Goal: Task Accomplishment & Management: Complete application form

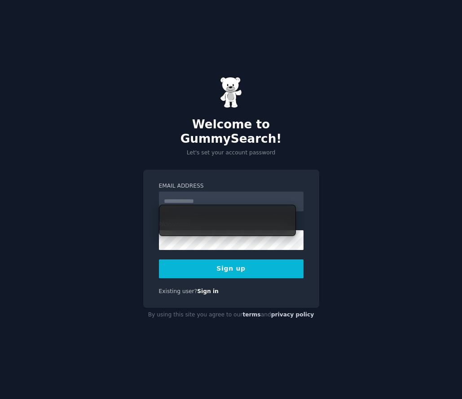
click at [307, 287] on div "Email Address Password Sign up Existing user? Sign in" at bounding box center [231, 239] width 176 height 139
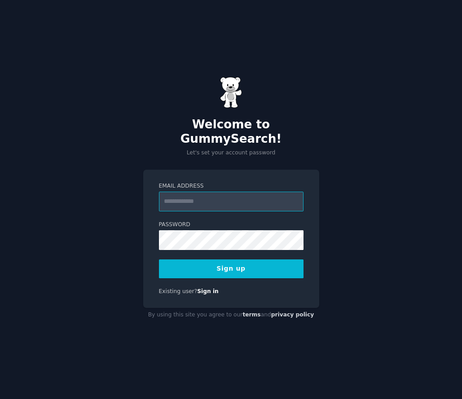
click at [232, 197] on input "Email Address" at bounding box center [231, 202] width 145 height 20
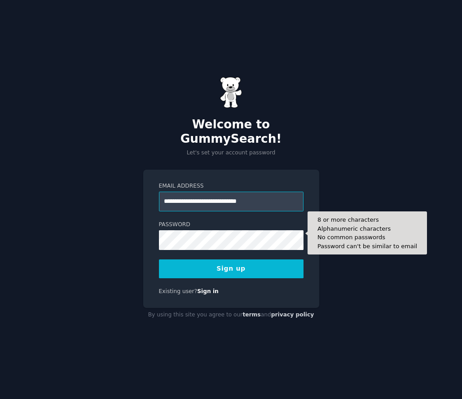
type input "**********"
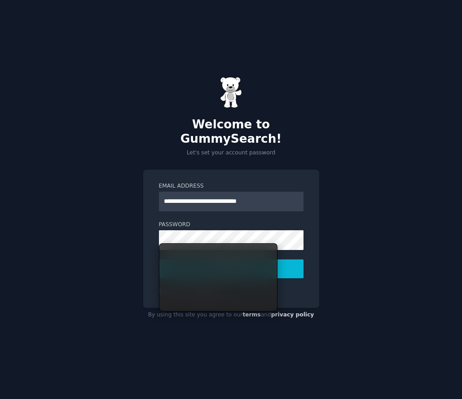
click at [212, 211] on form "**********" at bounding box center [231, 230] width 145 height 96
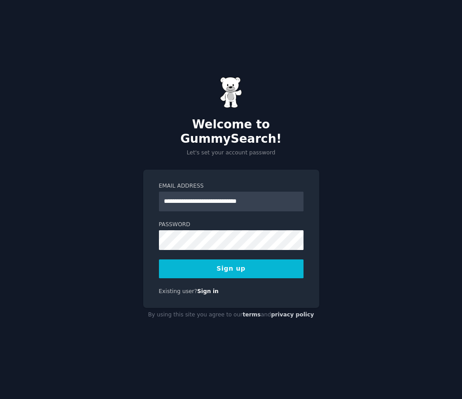
click at [120, 242] on div "**********" at bounding box center [231, 199] width 462 height 399
click at [238, 269] on button "Sign up" at bounding box center [231, 269] width 145 height 19
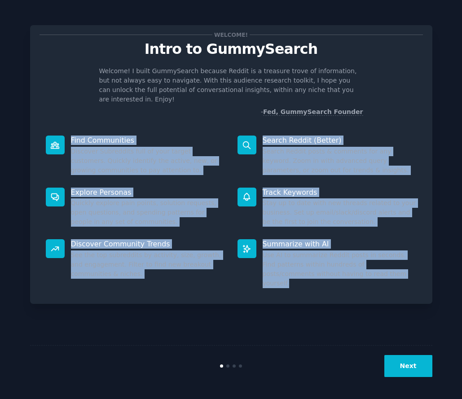
drag, startPoint x: 72, startPoint y: 129, endPoint x: 368, endPoint y: 262, distance: 324.2
click at [368, 262] on div "Find Communities Discover Subreddits full of your target customers. Quickly ide…" at bounding box center [232, 211] width 384 height 165
click at [407, 290] on div "Welcome! Intro to GummySearch Welcome! I built GummySearch because Reddit is a …" at bounding box center [231, 200] width 403 height 374
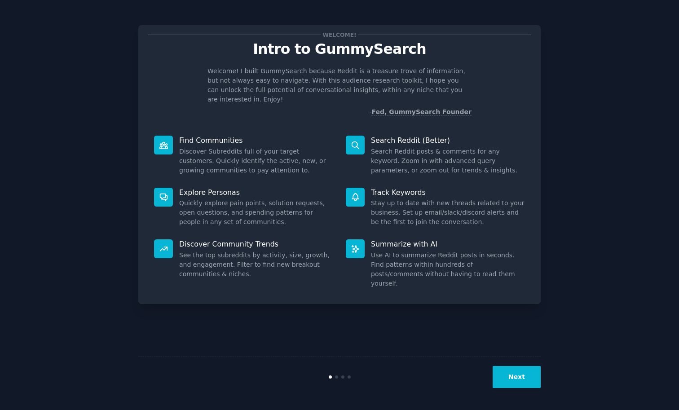
click at [462, 382] on button "Next" at bounding box center [517, 377] width 48 height 22
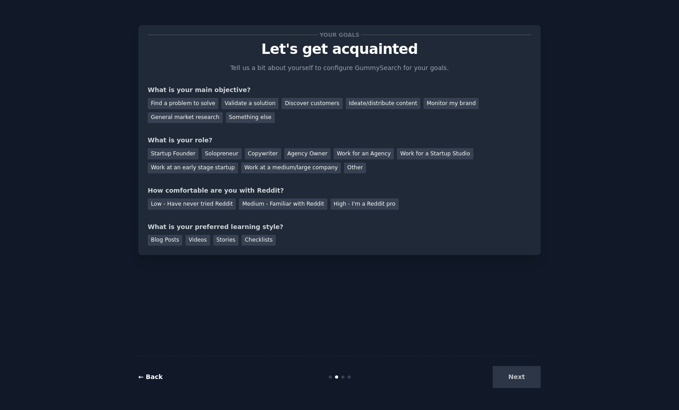
click at [156, 381] on link "← Back" at bounding box center [150, 376] width 24 height 7
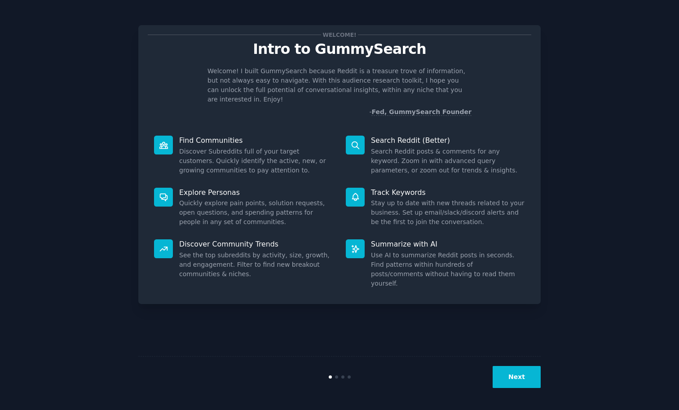
click at [462, 376] on button "Next" at bounding box center [517, 377] width 48 height 22
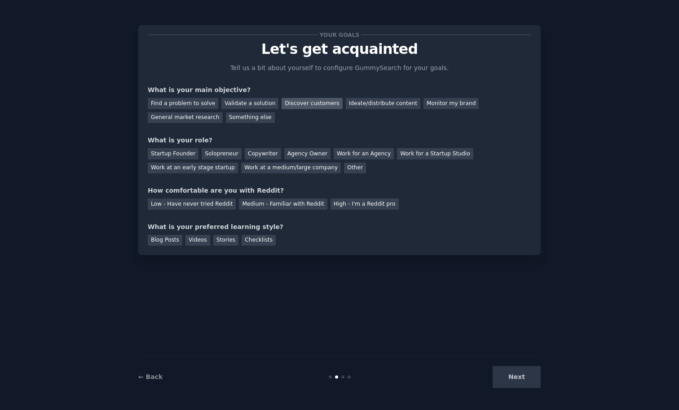
click at [309, 104] on div "Discover customers" at bounding box center [312, 103] width 61 height 11
click at [167, 158] on div "Startup Founder" at bounding box center [173, 153] width 51 height 11
click at [196, 202] on div "Low - Have never tried Reddit" at bounding box center [192, 204] width 88 height 11
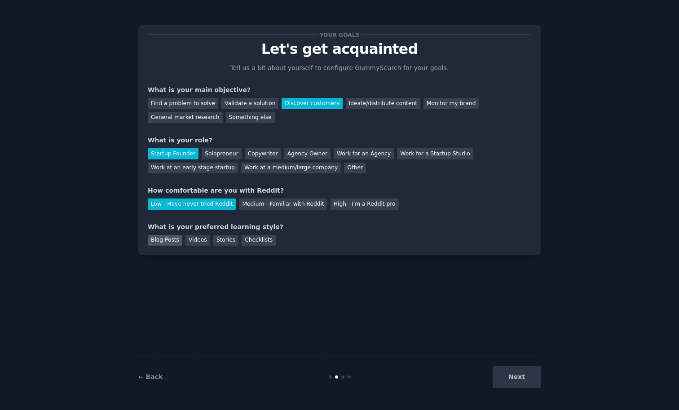
click at [169, 244] on div "Blog Posts" at bounding box center [165, 240] width 35 height 11
click at [462, 379] on button "Next" at bounding box center [517, 377] width 48 height 22
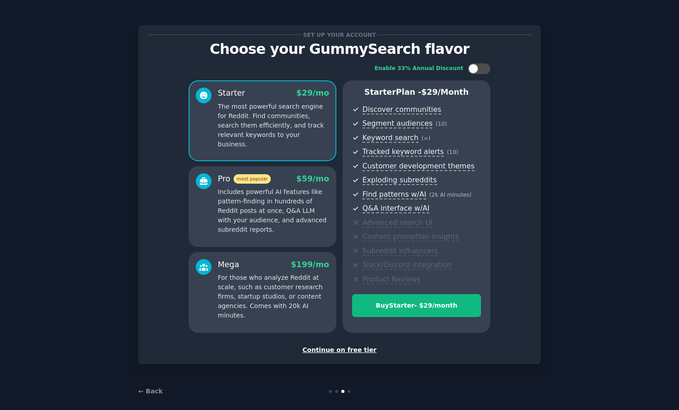
click at [324, 349] on div "Continue on free tier" at bounding box center [340, 350] width 384 height 9
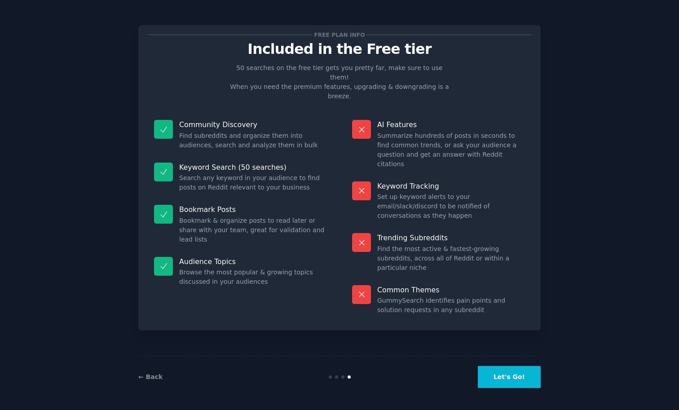
click at [462, 376] on button "Let's Go!" at bounding box center [509, 377] width 63 height 22
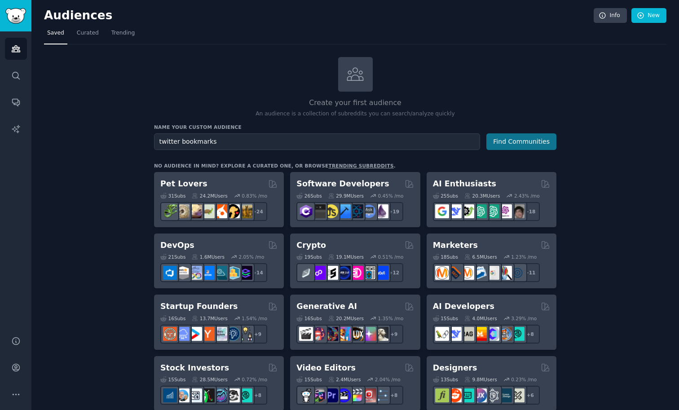
type input "twitter bookmarks"
click at [462, 140] on button "Find Communities" at bounding box center [522, 141] width 70 height 17
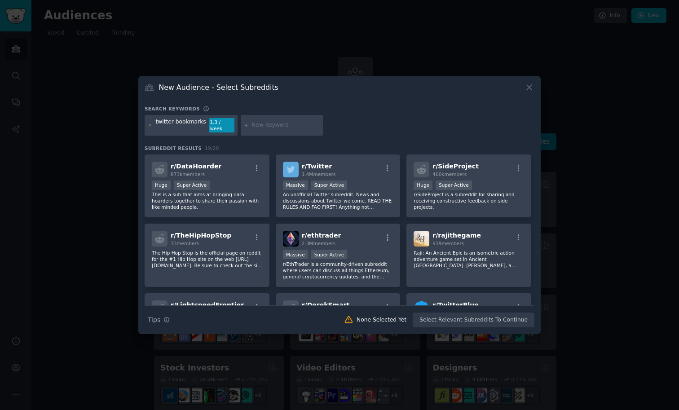
click at [462, 88] on div "New Audience - Select Subreddits Search keywords twitter bookmarks 1.3 / week S…" at bounding box center [339, 205] width 403 height 258
click at [462, 89] on button at bounding box center [529, 87] width 10 height 10
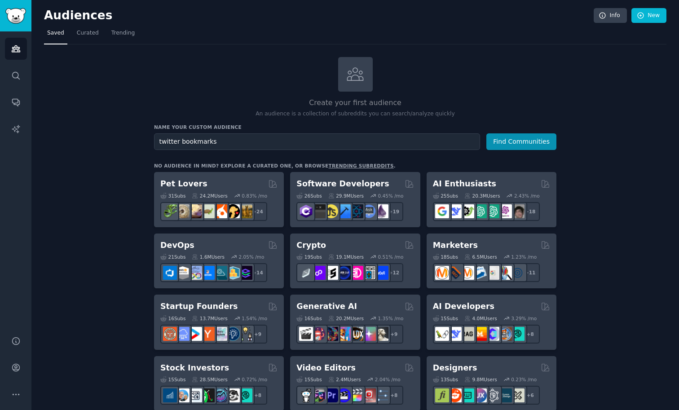
click at [462, 146] on button "Find Communities" at bounding box center [522, 141] width 70 height 17
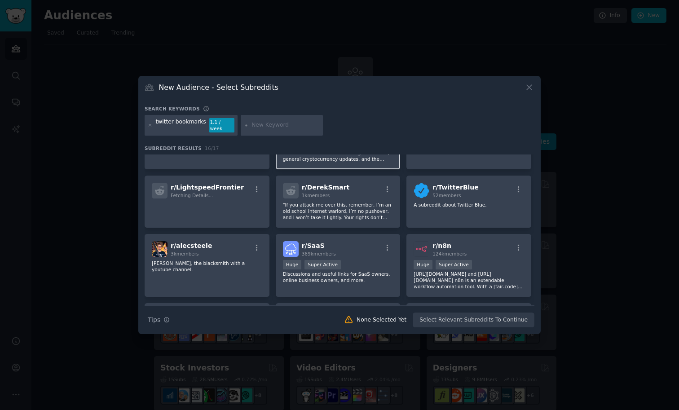
scroll to position [257, 0]
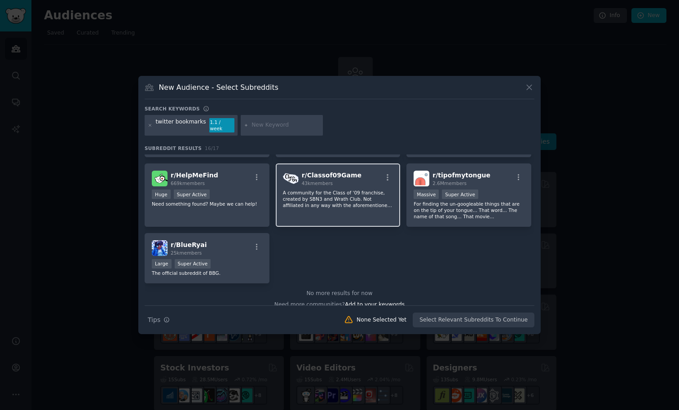
click at [290, 182] on img at bounding box center [291, 179] width 16 height 16
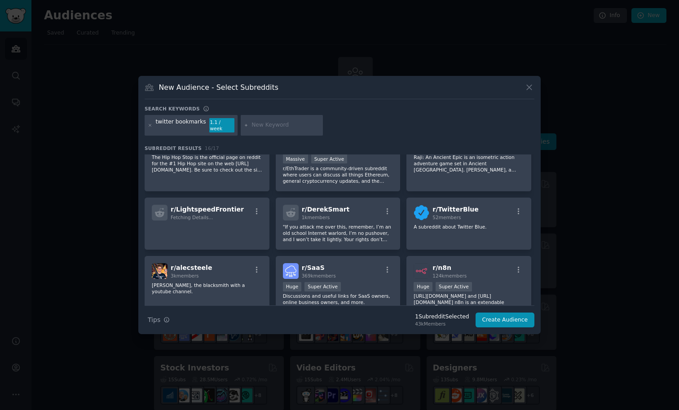
scroll to position [0, 0]
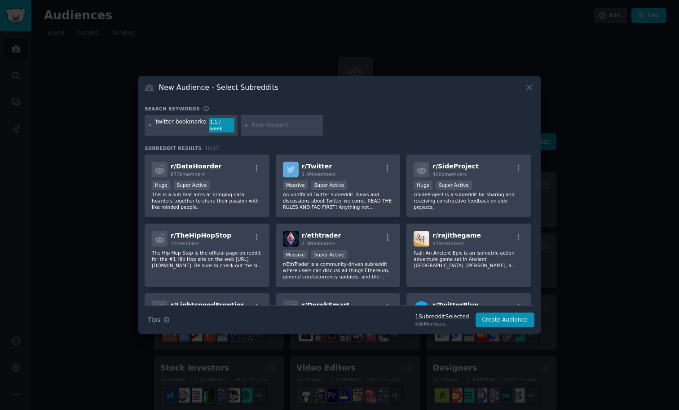
click at [149, 125] on icon at bounding box center [150, 125] width 5 height 5
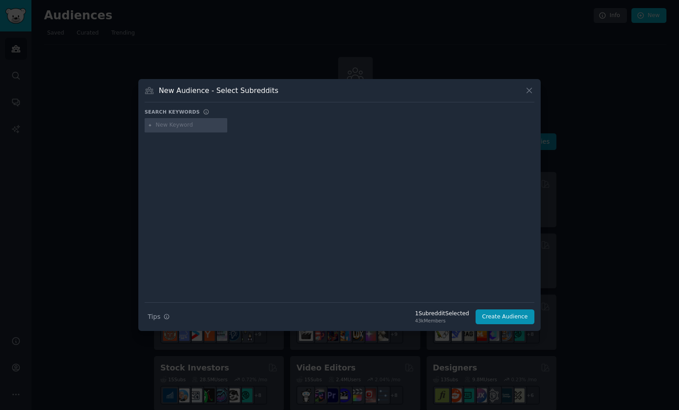
click at [170, 126] on input "text" at bounding box center [190, 125] width 68 height 8
click at [462, 93] on icon at bounding box center [529, 90] width 9 height 9
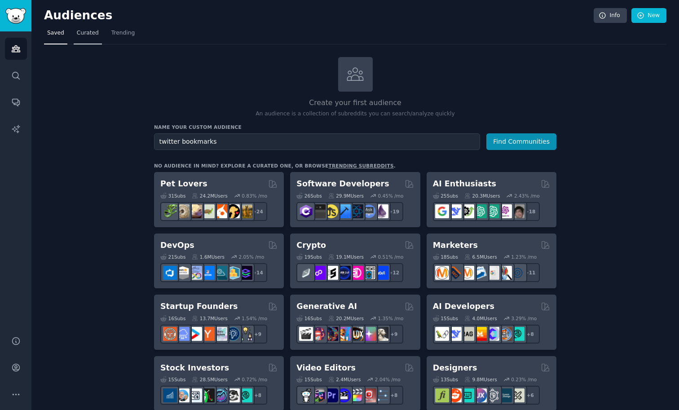
click at [93, 34] on span "Curated" at bounding box center [88, 33] width 22 height 8
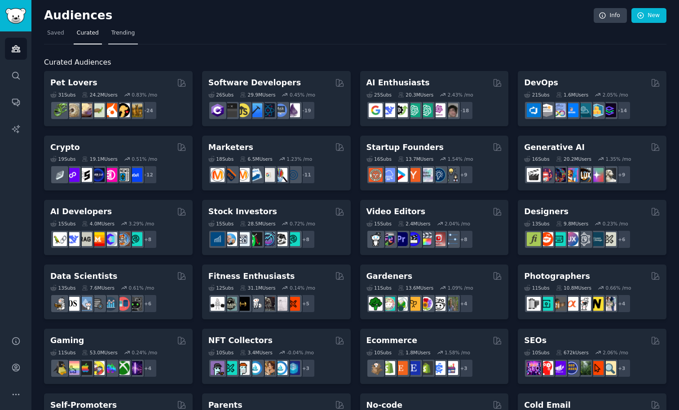
click at [125, 44] on link "Trending" at bounding box center [123, 35] width 30 height 18
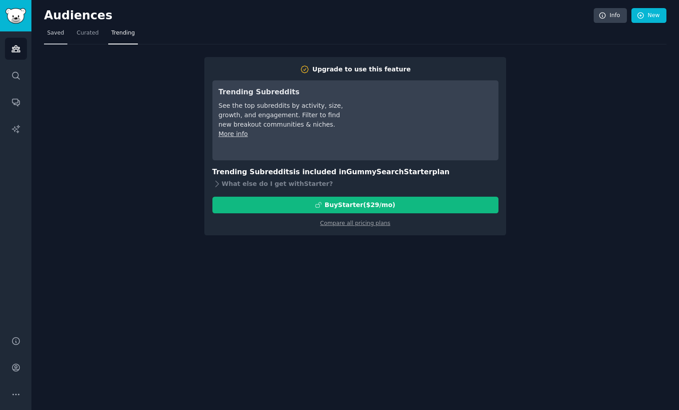
click at [55, 38] on link "Saved" at bounding box center [55, 35] width 23 height 18
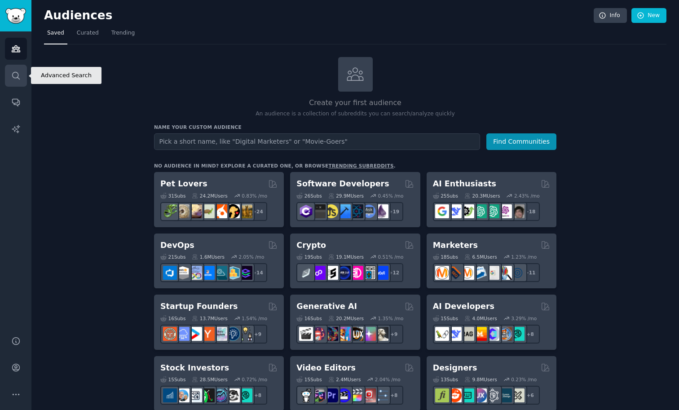
click at [13, 69] on link "Search" at bounding box center [16, 76] width 22 height 22
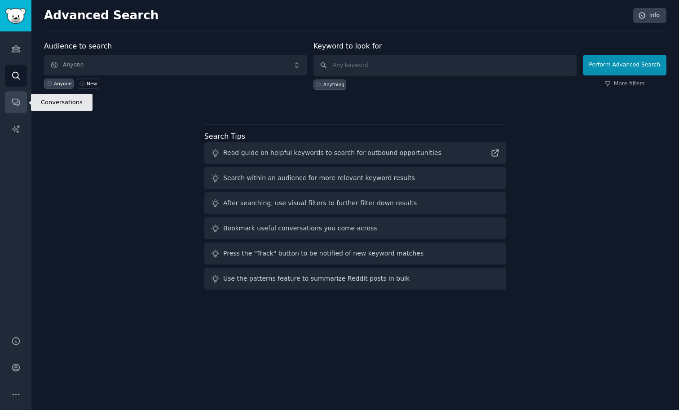
click at [15, 109] on link "Conversations" at bounding box center [16, 102] width 22 height 22
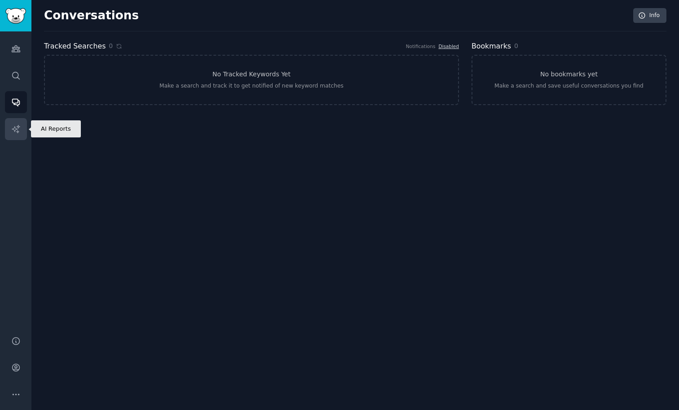
click at [5, 120] on link "AI Reports" at bounding box center [16, 129] width 22 height 22
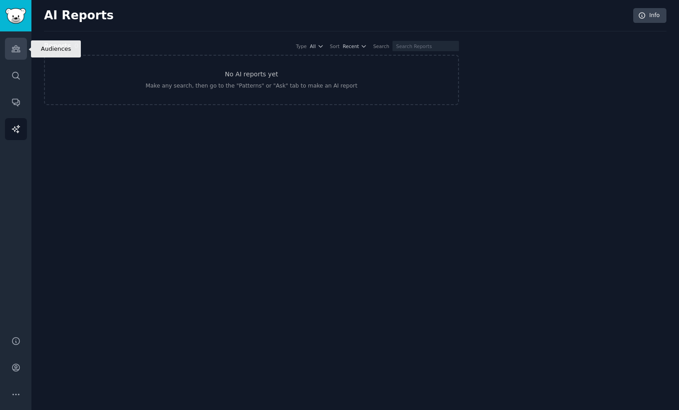
click at [10, 57] on link "Audiences" at bounding box center [16, 49] width 22 height 22
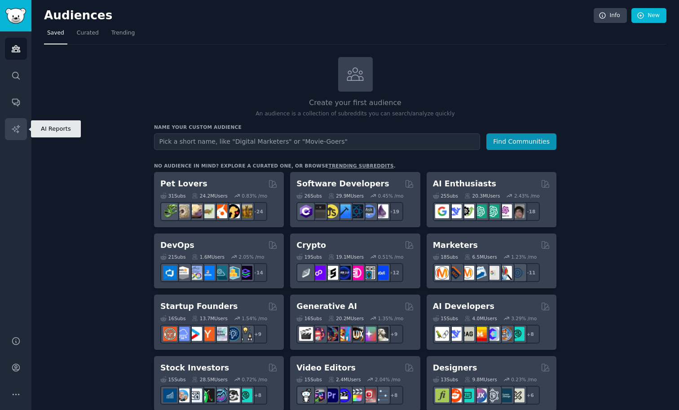
click at [10, 127] on link "AI Reports" at bounding box center [16, 129] width 22 height 22
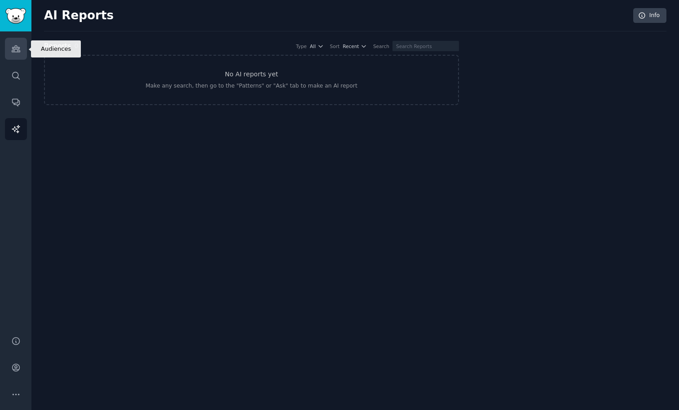
click at [22, 54] on link "Audiences" at bounding box center [16, 49] width 22 height 22
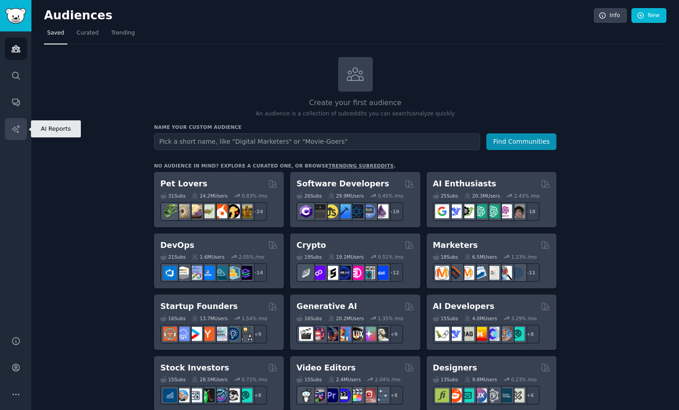
click at [16, 135] on link "AI Reports" at bounding box center [16, 129] width 22 height 22
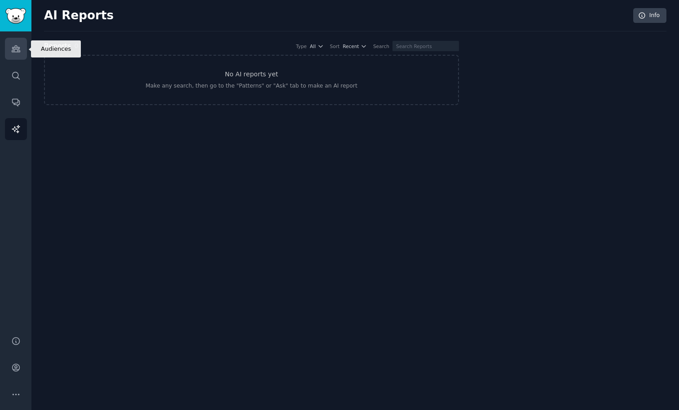
click at [12, 51] on icon "Sidebar" at bounding box center [15, 48] width 9 height 9
